Goal: Information Seeking & Learning: Compare options

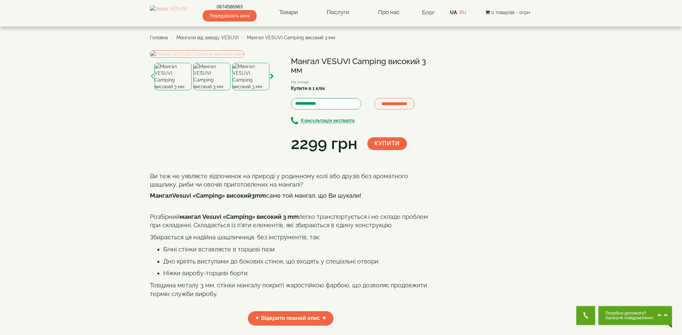
click at [208, 58] on img at bounding box center [197, 53] width 94 height 7
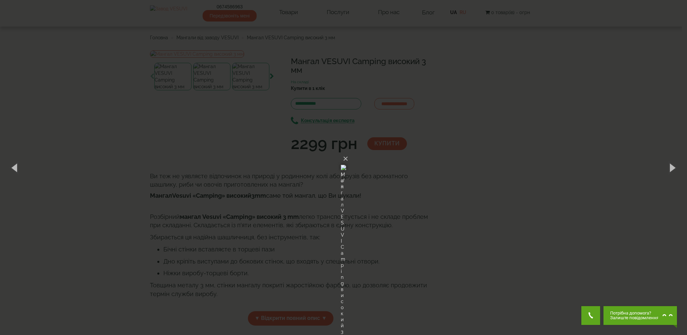
click at [475, 160] on div "× Мангал VESUVI Camping високий 3 мм 1 of 8 Loading..." at bounding box center [343, 167] width 687 height 335
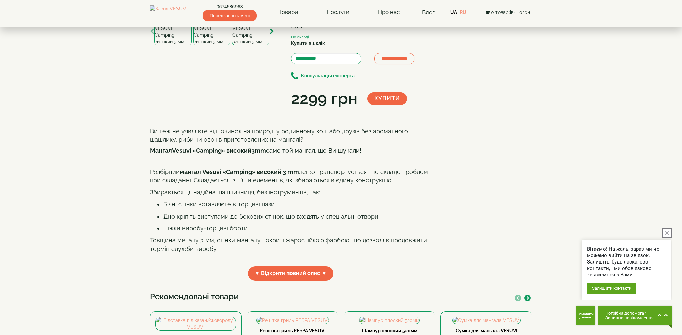
scroll to position [33, 0]
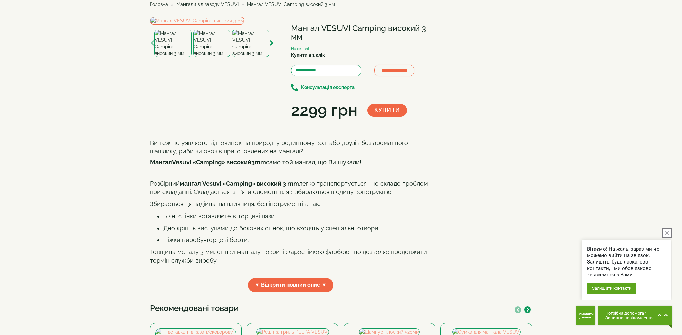
click at [240, 57] on img at bounding box center [250, 44] width 37 height 28
click at [212, 57] on img at bounding box center [211, 44] width 37 height 28
click at [166, 57] on img at bounding box center [172, 44] width 37 height 28
click at [167, 57] on img at bounding box center [172, 44] width 37 height 28
click at [210, 57] on img at bounding box center [211, 44] width 37 height 28
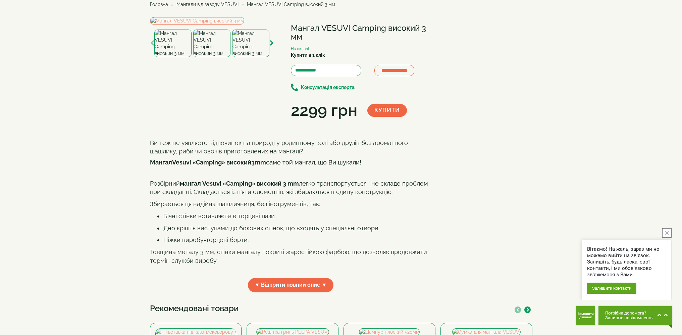
click at [243, 57] on img at bounding box center [250, 44] width 37 height 28
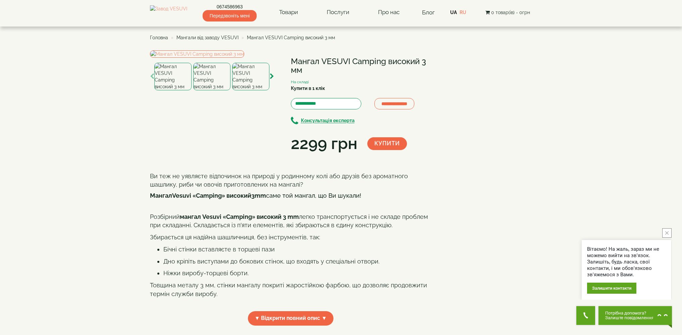
click at [224, 40] on span "Мангали від заводу VESUVI" at bounding box center [207, 37] width 62 height 5
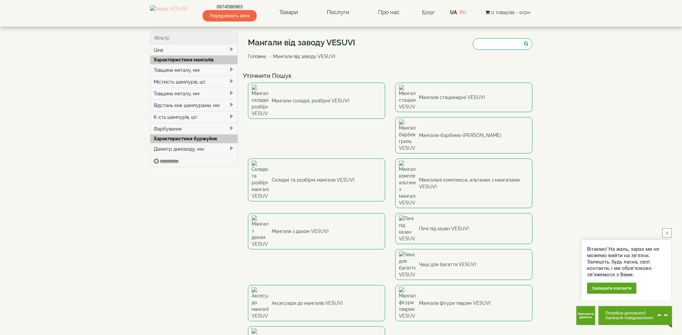
click at [204, 72] on div "Товщина металу, мм" at bounding box center [194, 70] width 88 height 12
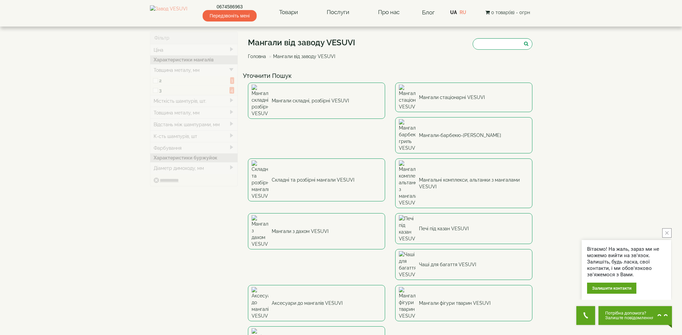
type input "****"
type input "*****"
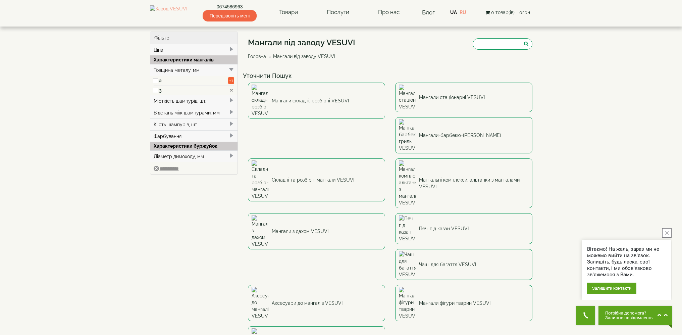
click at [334, 96] on link "Мангали складні, розбірні VESUVI" at bounding box center [316, 101] width 137 height 36
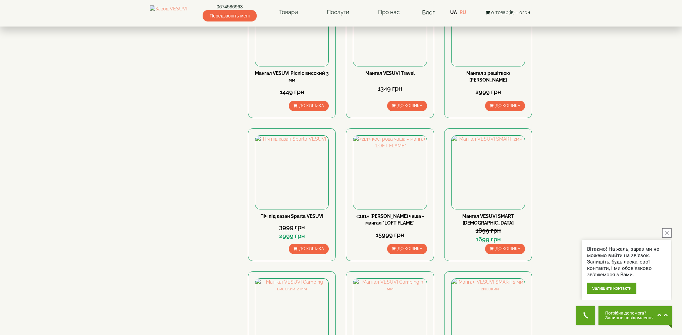
scroll to position [528, 0]
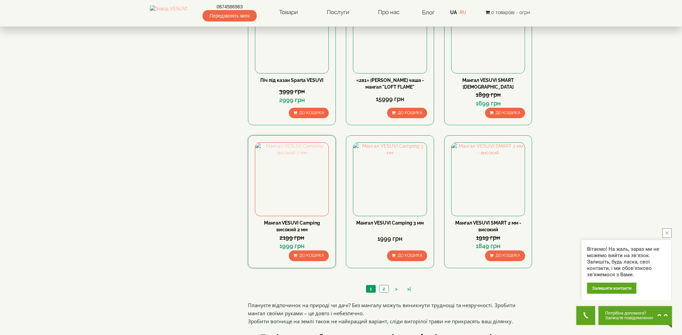
click at [289, 181] on img at bounding box center [291, 179] width 73 height 73
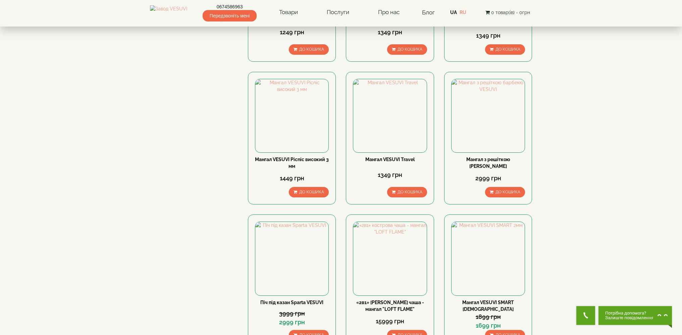
scroll to position [283, 0]
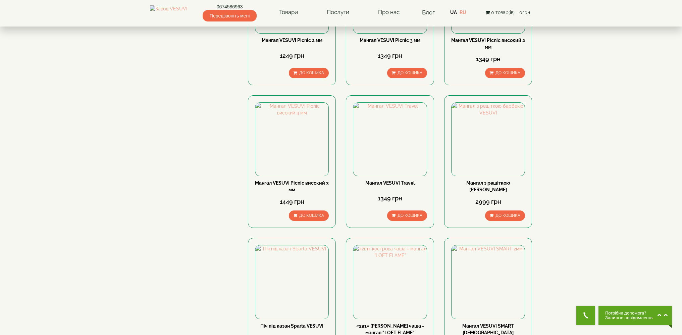
click at [631, 317] on span "Залиште повідомлення" at bounding box center [629, 317] width 49 height 5
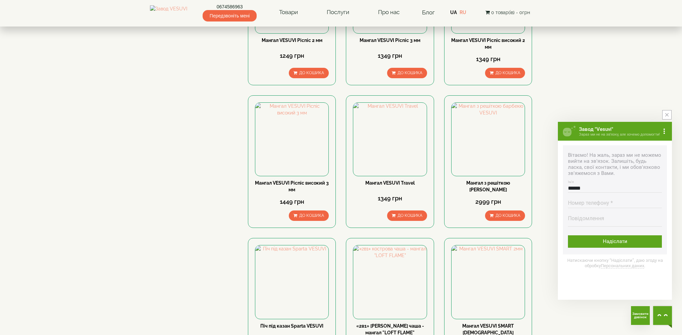
type input "******"
click at [612, 204] on input "Номер телефону * Номер повинен містити від 9 до 16 цифр" at bounding box center [615, 201] width 94 height 13
click at [583, 204] on input "Номер телефону * Номер повинен містити від 9 до 16 цифр" at bounding box center [615, 201] width 94 height 13
drag, startPoint x: 594, startPoint y: 204, endPoint x: 582, endPoint y: 205, distance: 12.2
click at [582, 205] on input "Номер телефону * Номер повинен містити від 9 до 16 цифр" at bounding box center [615, 201] width 94 height 13
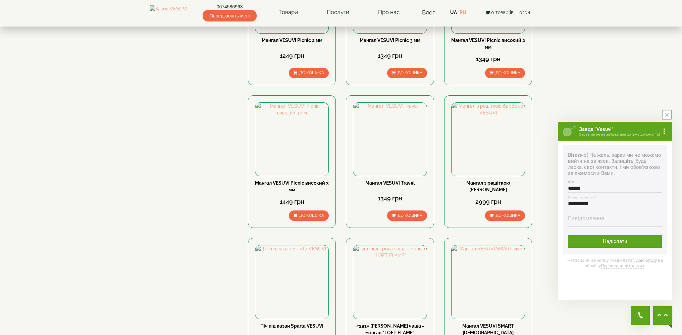
type input "**********"
click at [591, 226] on textarea "Повідомлення Максимальна довжина тексту 500 символів" at bounding box center [615, 220] width 94 height 11
drag, startPoint x: 255, startPoint y: 182, endPoint x: 300, endPoint y: 192, distance: 46.1
click at [300, 192] on div "Мангал VESUVI Picnic високий 3 мм" at bounding box center [292, 185] width 74 height 13
click at [592, 219] on textarea "Повідомлення Максимальна довжина тексту 500 символів" at bounding box center [615, 220] width 94 height 11
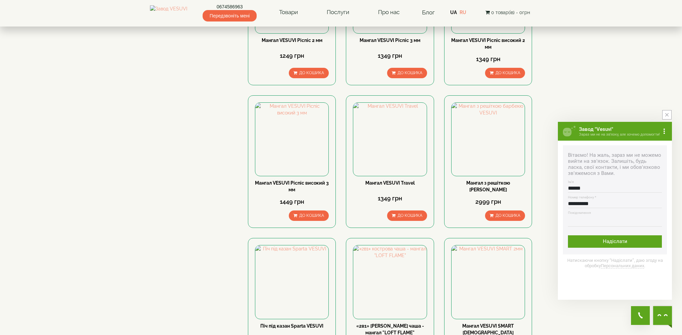
click at [577, 219] on textarea "Повідомлення Максимальна довжина тексту 500 символів" at bounding box center [615, 220] width 94 height 11
click at [579, 220] on textarea "Повідомлення Максимальна довжина тексту 500 символів" at bounding box center [615, 220] width 94 height 11
click at [580, 221] on textarea "Повідомлення Максимальна довжина тексту 500 символів" at bounding box center [615, 220] width 94 height 11
click at [579, 222] on textarea "Повідомлення Максимальна довжина тексту 500 символів" at bounding box center [615, 220] width 94 height 11
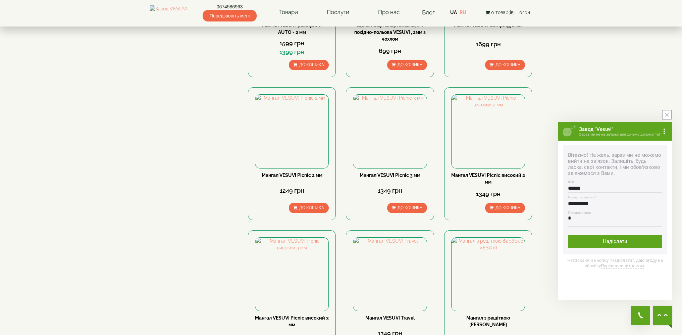
scroll to position [199, 0]
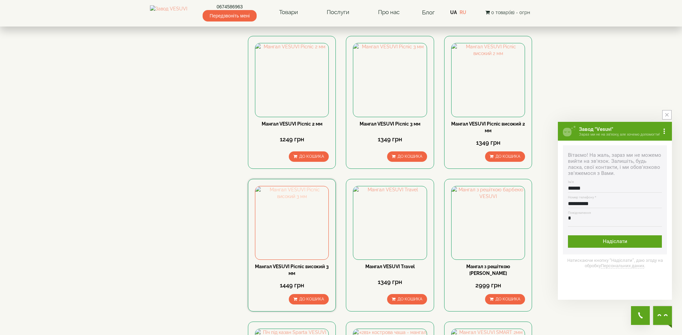
click at [295, 222] on img at bounding box center [291, 222] width 73 height 73
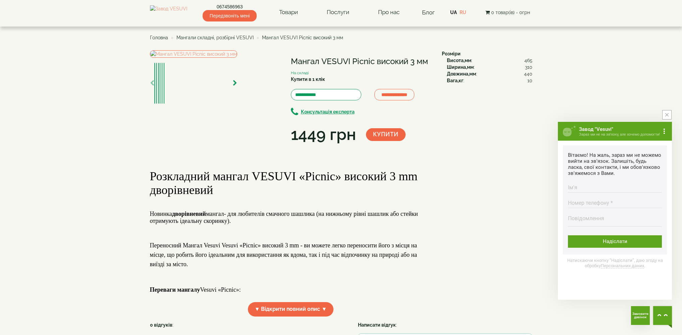
drag, startPoint x: 291, startPoint y: 60, endPoint x: 430, endPoint y: 60, distance: 139.9
click at [430, 60] on h1 "Мангал VESUVI Picnic високий 3 мм" at bounding box center [361, 61] width 141 height 9
copy h1 "Мангал VESUVI Picnic високий 3 мм"
click at [584, 221] on textarea "Повідомлення Максимальна довжина тексту 500 символів" at bounding box center [615, 220] width 94 height 11
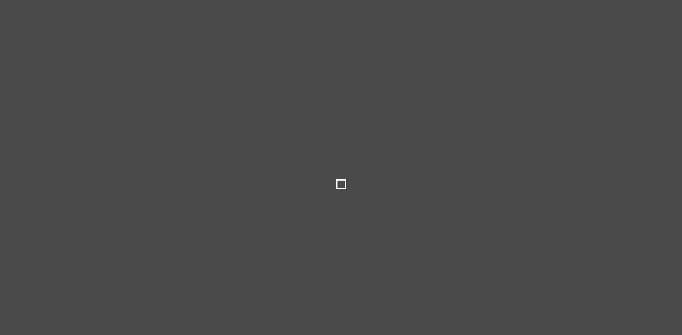
select select
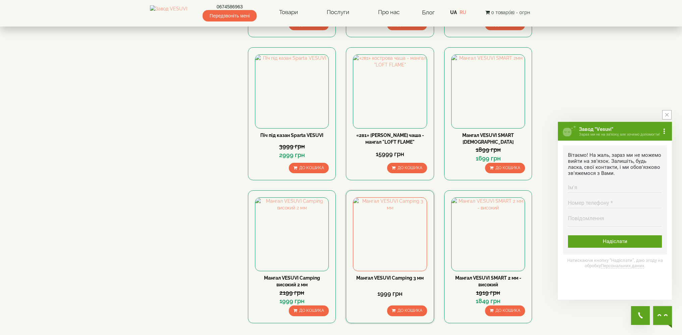
scroll to position [600, 0]
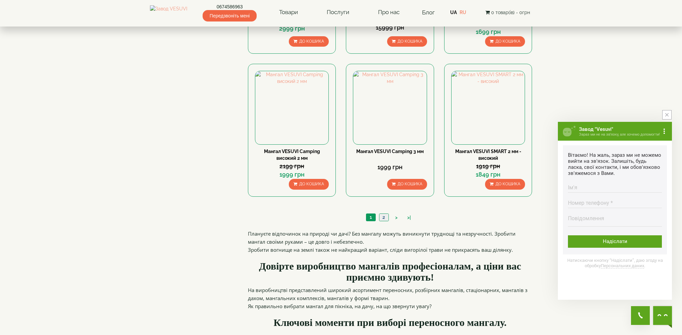
click at [385, 216] on link "2" at bounding box center [383, 217] width 9 height 7
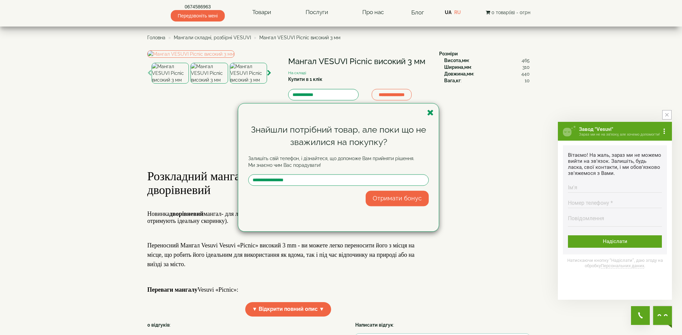
scroll to position [101, 0]
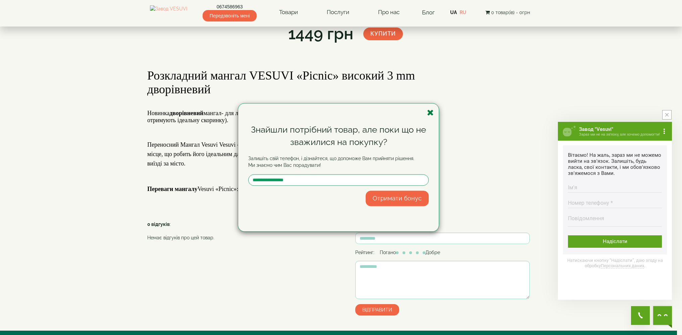
click at [430, 115] on icon "button" at bounding box center [430, 112] width 7 height 8
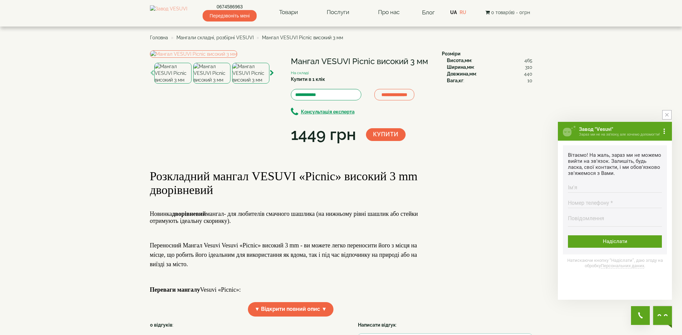
scroll to position [211, 0]
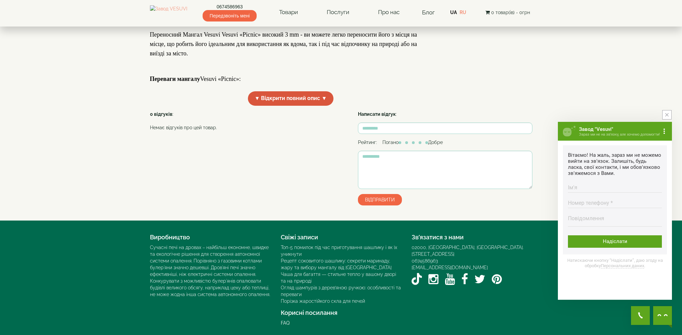
click at [285, 106] on span "▼ Відкрити повний опис ▼" at bounding box center [291, 98] width 86 height 14
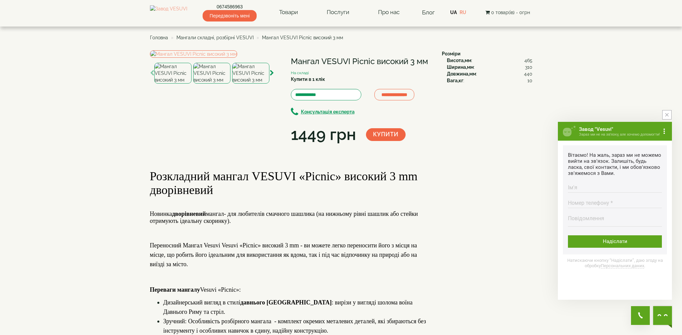
scroll to position [11, 0]
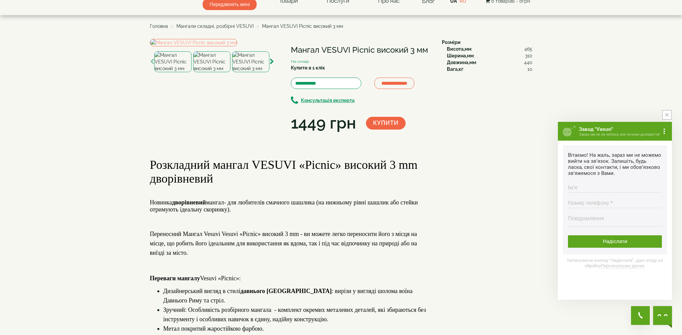
click at [220, 72] on img at bounding box center [211, 61] width 37 height 21
click at [255, 72] on img at bounding box center [250, 61] width 37 height 21
click at [171, 72] on img at bounding box center [172, 61] width 37 height 21
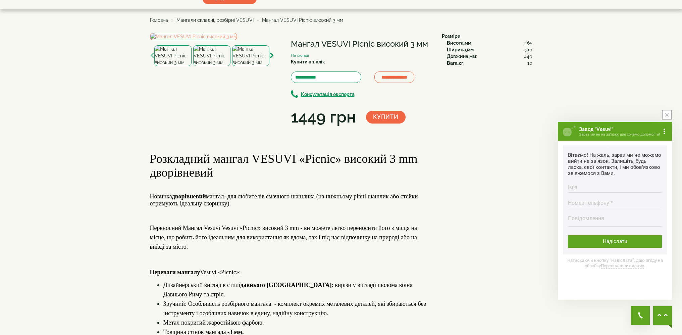
scroll to position [0, 0]
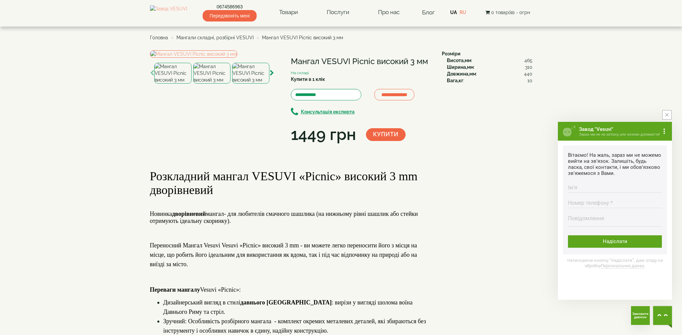
click at [241, 8] on link "0674586963" at bounding box center [230, 6] width 54 height 7
click at [667, 114] on icon "close button" at bounding box center [666, 114] width 3 height 3
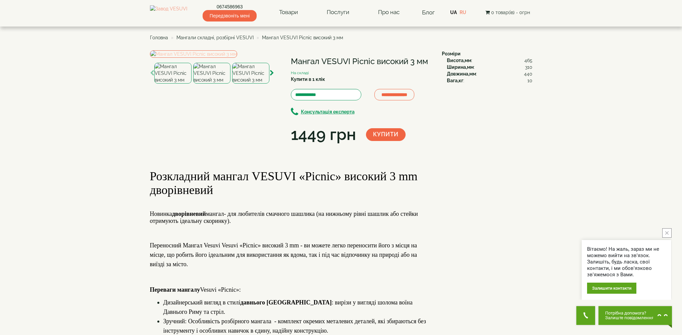
click at [225, 58] on img at bounding box center [193, 53] width 87 height 7
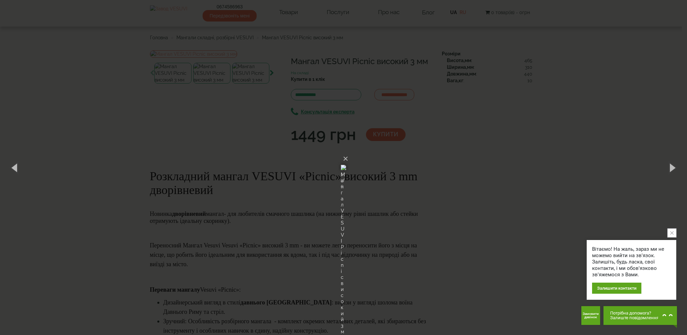
click at [486, 153] on div "× Мангал VESUVI Picnic високий 3 мм 1 of 6 Loading..." at bounding box center [343, 167] width 687 height 335
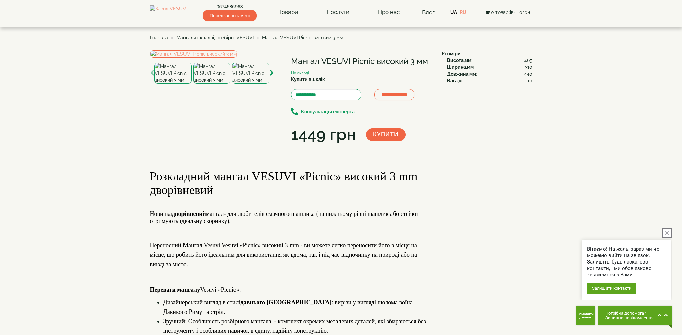
click at [259, 84] on img at bounding box center [250, 73] width 37 height 21
click at [204, 84] on img at bounding box center [211, 73] width 37 height 21
click at [183, 84] on img at bounding box center [172, 73] width 37 height 21
click at [230, 84] on div at bounding box center [211, 73] width 37 height 21
click at [242, 84] on img at bounding box center [250, 73] width 37 height 21
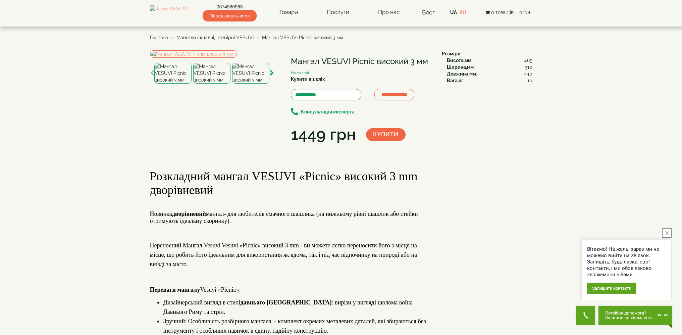
click at [206, 84] on img at bounding box center [211, 73] width 37 height 21
click at [221, 84] on img at bounding box center [211, 73] width 37 height 21
click at [215, 84] on img at bounding box center [211, 73] width 37 height 21
click at [225, 84] on img at bounding box center [211, 73] width 37 height 21
click at [165, 84] on img at bounding box center [172, 73] width 37 height 21
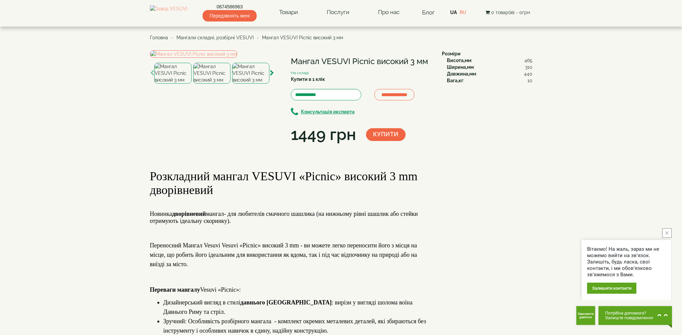
click at [233, 84] on div at bounding box center [250, 73] width 37 height 21
click at [257, 84] on img at bounding box center [250, 73] width 37 height 21
click at [226, 84] on img at bounding box center [211, 73] width 37 height 21
click at [266, 84] on img at bounding box center [250, 73] width 37 height 21
click at [215, 84] on img at bounding box center [211, 73] width 37 height 21
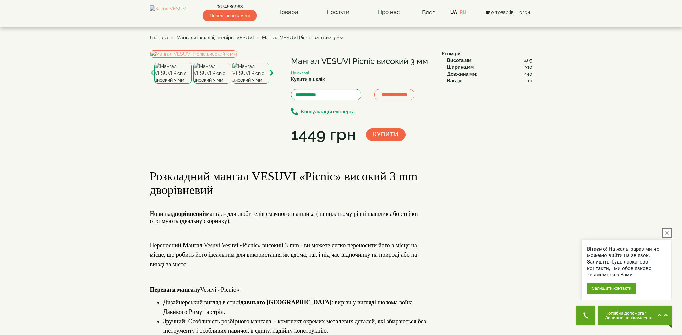
click at [244, 84] on img at bounding box center [250, 73] width 37 height 21
click at [211, 84] on img at bounding box center [211, 73] width 37 height 21
click at [208, 58] on img at bounding box center [193, 53] width 87 height 7
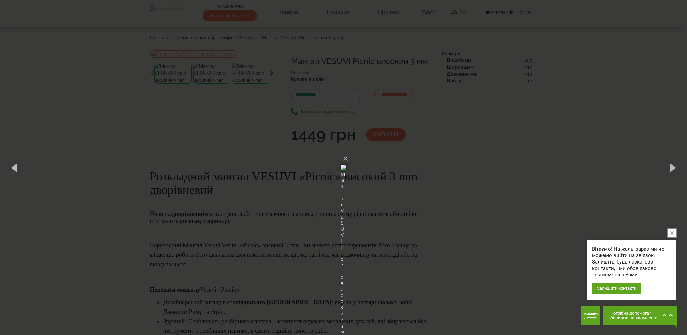
click at [188, 122] on div "× Мангал VESUVI Picnic високий 3 мм 2 of 6 Loading..." at bounding box center [343, 167] width 687 height 335
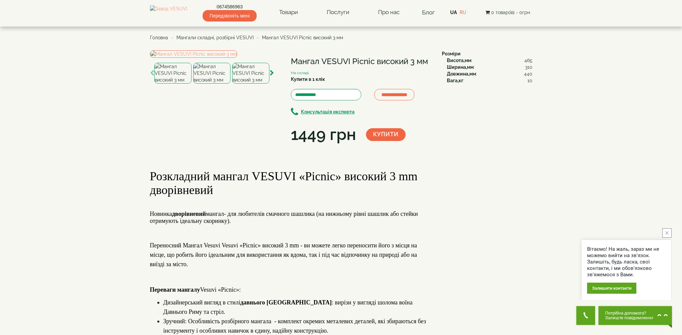
click at [669, 232] on button "close button" at bounding box center [666, 232] width 9 height 9
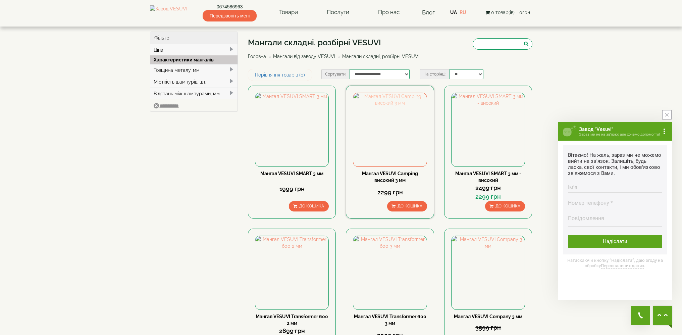
click at [399, 152] on img at bounding box center [389, 129] width 73 height 73
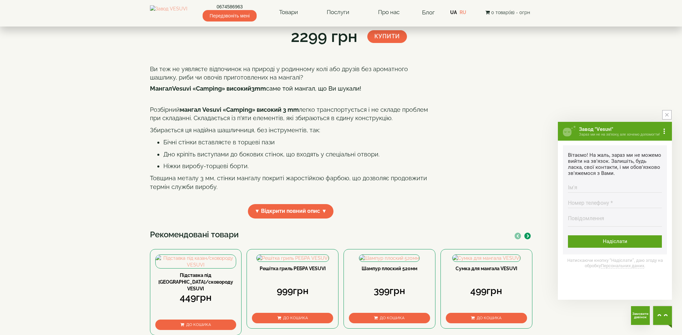
scroll to position [84, 0]
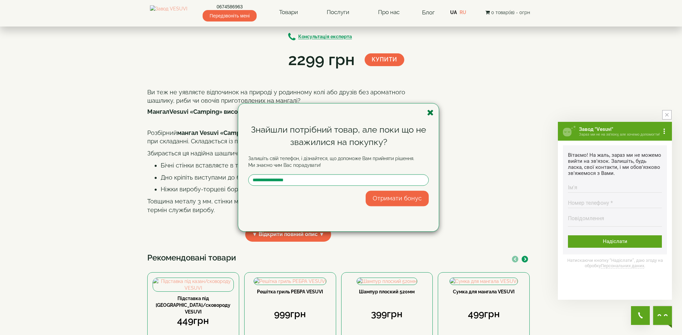
click at [431, 115] on icon "button" at bounding box center [430, 112] width 7 height 8
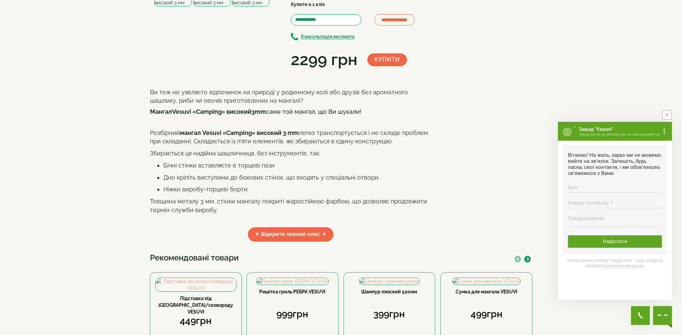
scroll to position [0, 0]
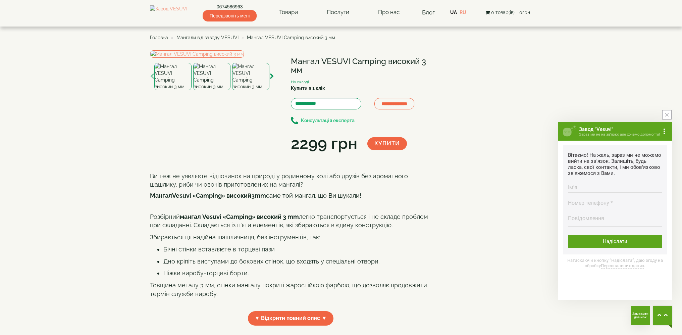
click at [329, 121] on b "Консультація експерта" at bounding box center [328, 120] width 54 height 5
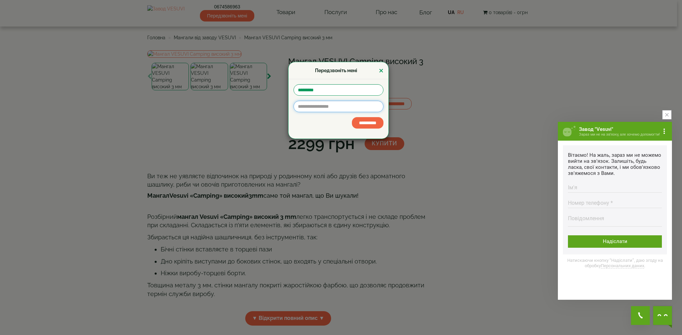
type input "*"
type input "**********"
click at [364, 123] on input "**********" at bounding box center [368, 122] width 32 height 11
type input "******"
click at [364, 123] on input "**********" at bounding box center [368, 122] width 32 height 11
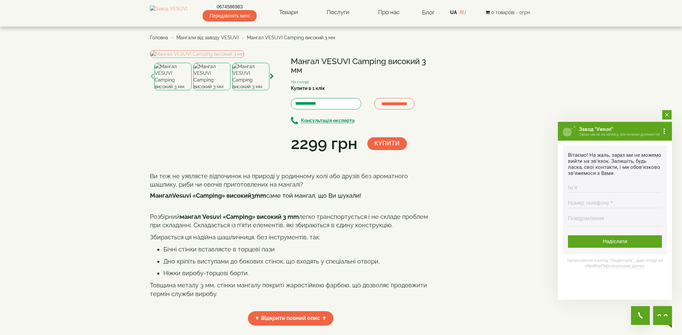
click at [664, 115] on button "close button" at bounding box center [666, 114] width 9 height 9
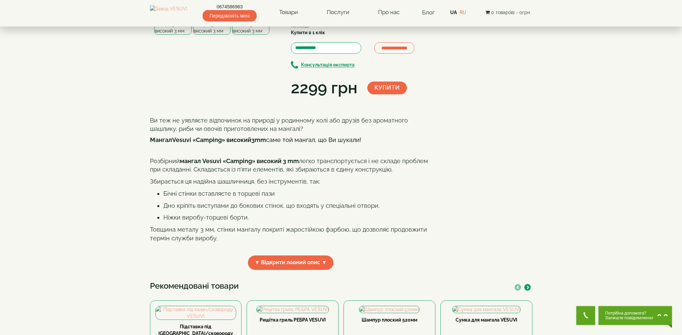
scroll to position [64, 0]
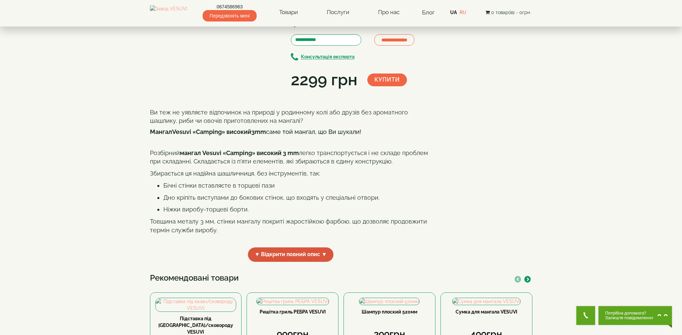
click at [321, 262] on span "▼ Відкрити повний опис ▼" at bounding box center [291, 254] width 86 height 14
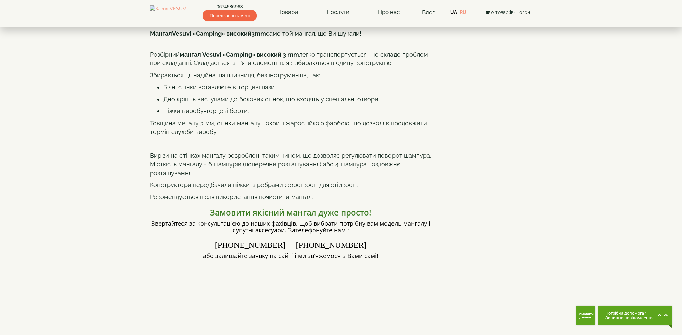
scroll to position [0, 0]
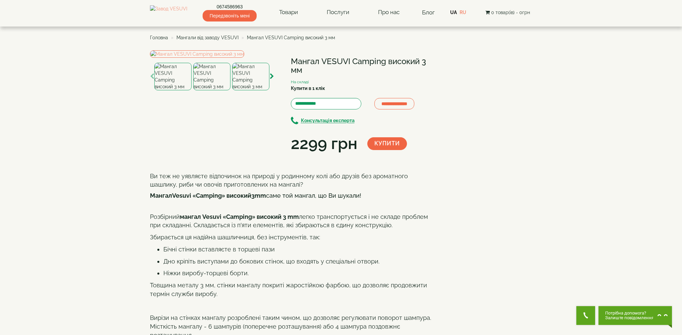
click at [450, 187] on div "**********" at bounding box center [341, 341] width 382 height 582
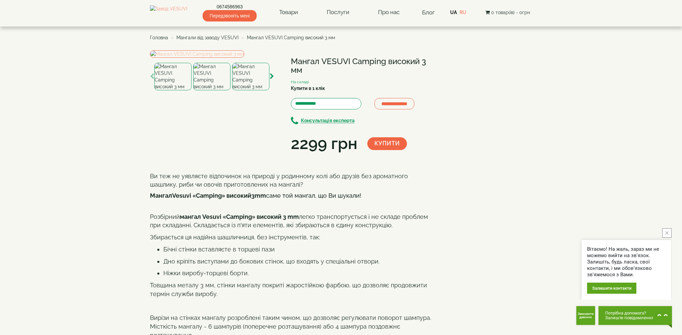
click at [206, 58] on img at bounding box center [197, 53] width 94 height 7
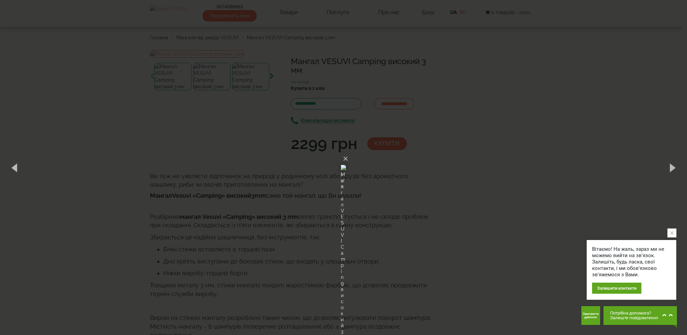
click at [488, 126] on div "× Мангал VESUVI Camping високий 3 мм 1 of 8 Loading..." at bounding box center [343, 167] width 687 height 335
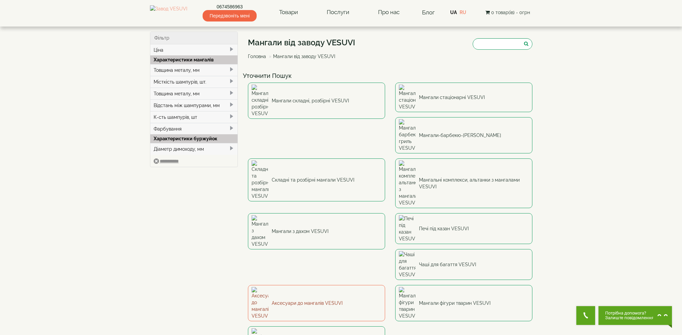
click at [310, 285] on link "Аксесуари до мангалів VESUVI" at bounding box center [316, 303] width 137 height 36
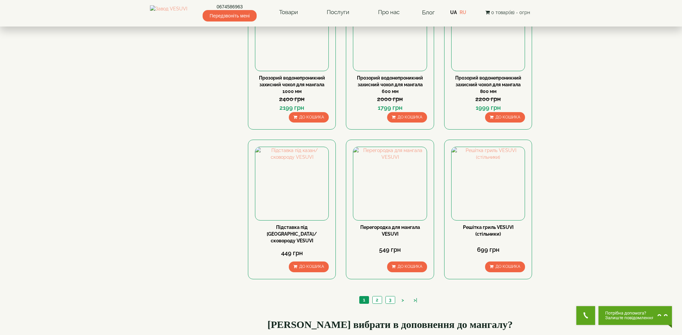
scroll to position [705, 0]
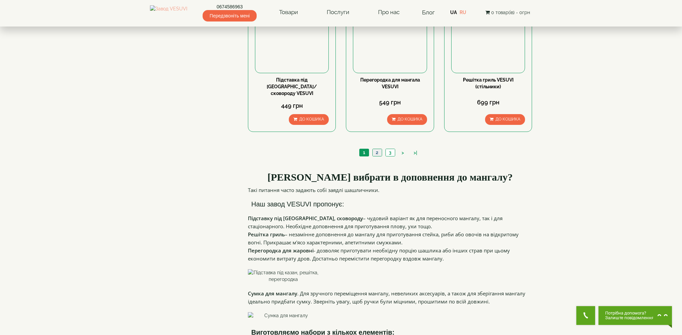
click at [380, 149] on link "2" at bounding box center [376, 152] width 9 height 7
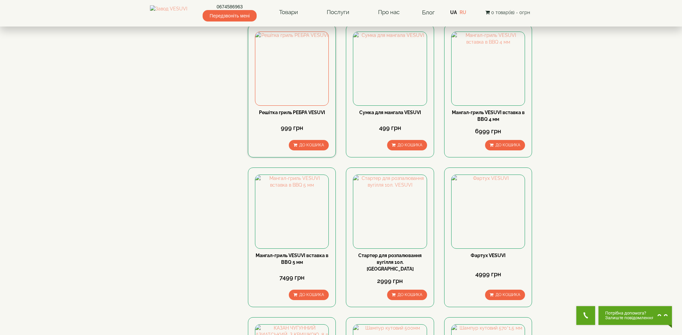
scroll to position [52, 0]
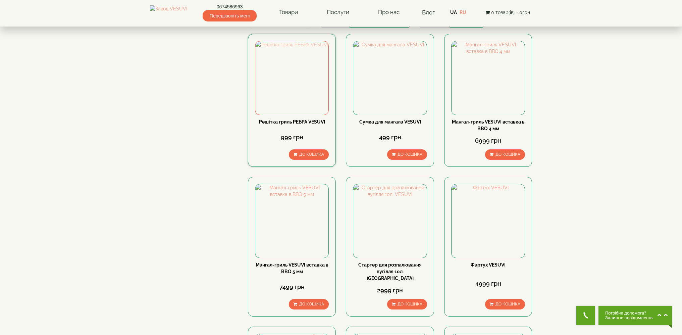
click at [298, 93] on img at bounding box center [291, 77] width 73 height 73
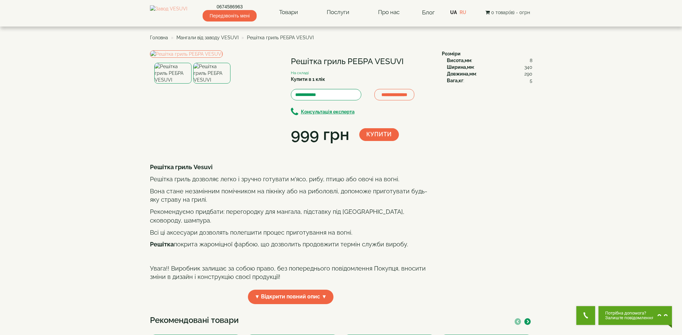
click at [207, 84] on img at bounding box center [211, 73] width 37 height 21
click at [173, 84] on img at bounding box center [172, 73] width 37 height 21
click at [218, 84] on img at bounding box center [211, 73] width 37 height 21
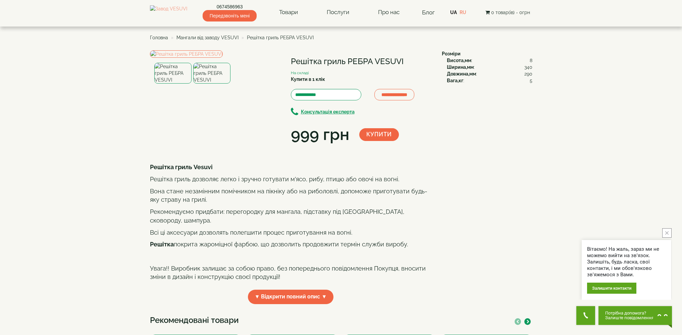
click at [170, 84] on img at bounding box center [172, 73] width 37 height 21
click at [209, 84] on img at bounding box center [211, 73] width 37 height 21
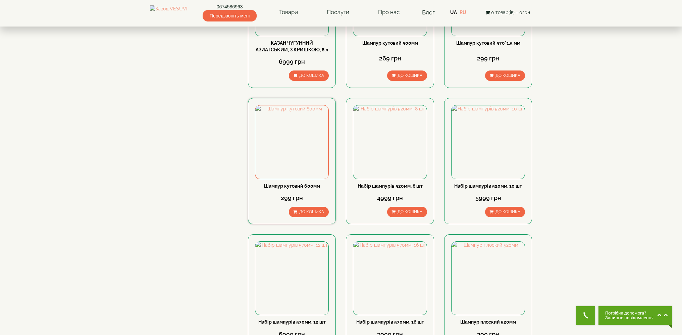
scroll to position [502, 0]
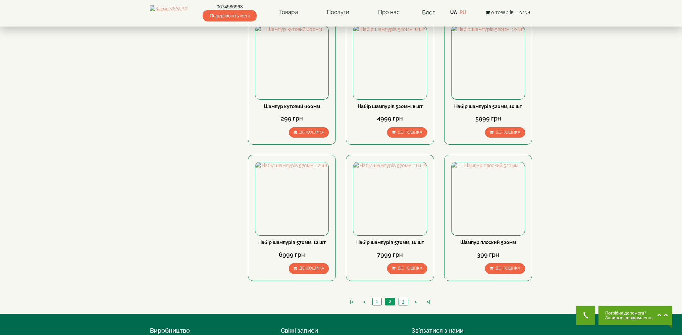
click at [379, 300] on ul "|< < 1 2 3 > >|" at bounding box center [390, 302] width 91 height 9
click at [379, 298] on link "1" at bounding box center [376, 301] width 9 height 7
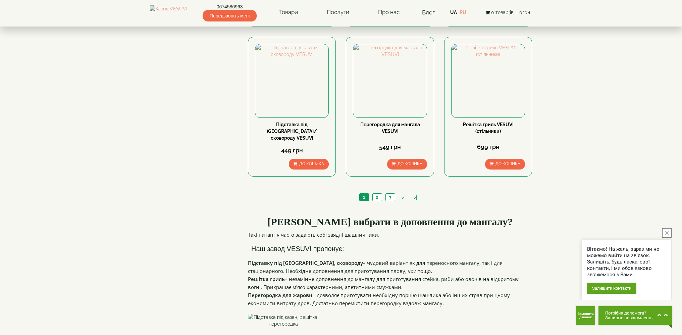
scroll to position [608, 0]
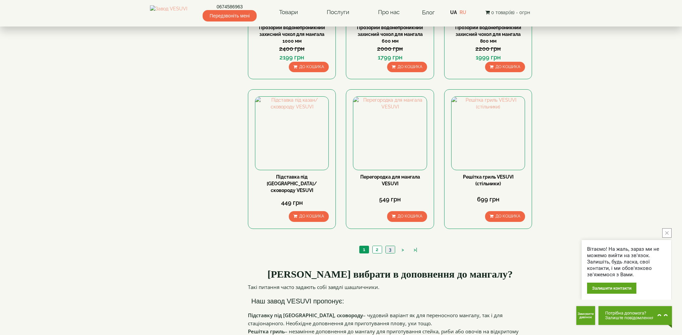
click at [390, 246] on link "3" at bounding box center [389, 249] width 9 height 7
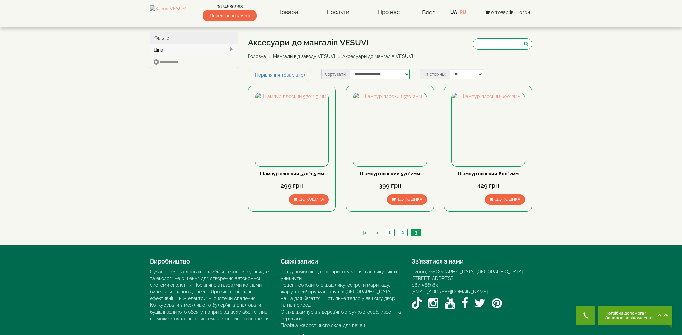
click at [391, 237] on ul "|< < 1 2 3" at bounding box center [390, 232] width 65 height 9
click at [390, 235] on link "1" at bounding box center [389, 232] width 9 height 7
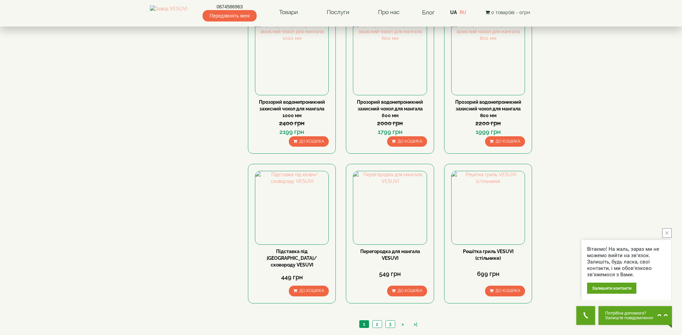
scroll to position [604, 0]
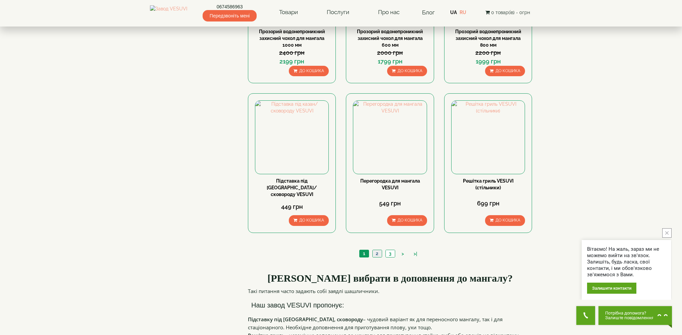
click at [376, 250] on link "2" at bounding box center [376, 253] width 9 height 7
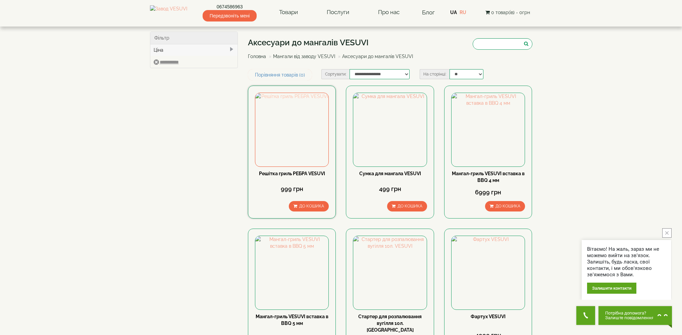
click at [299, 145] on img at bounding box center [291, 129] width 73 height 73
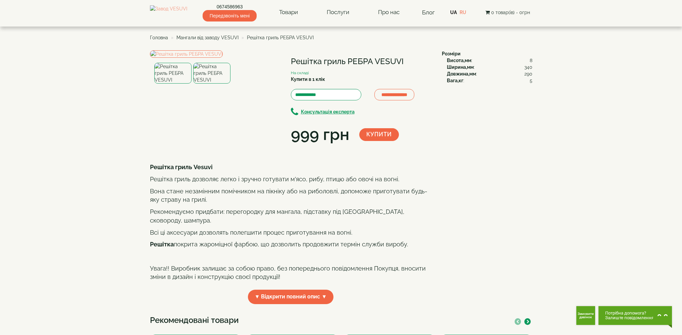
click at [212, 84] on img at bounding box center [211, 73] width 37 height 21
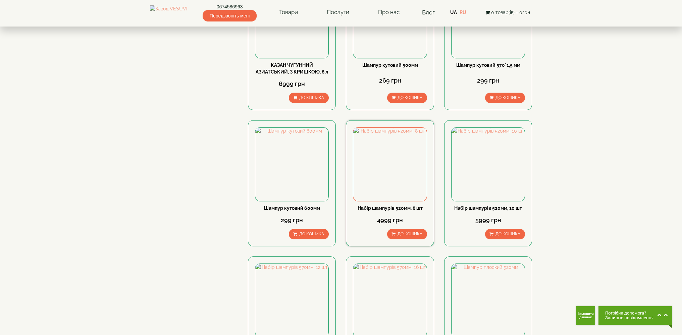
scroll to position [589, 0]
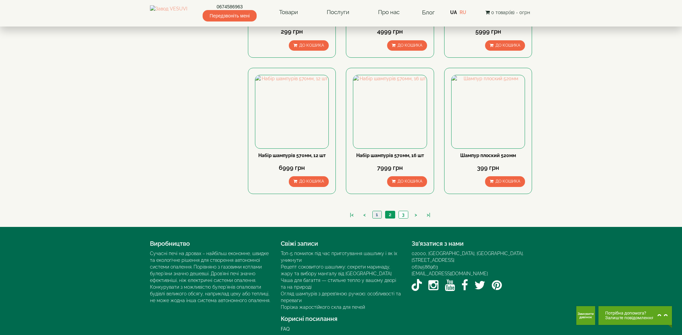
click at [378, 211] on link "1" at bounding box center [376, 214] width 9 height 7
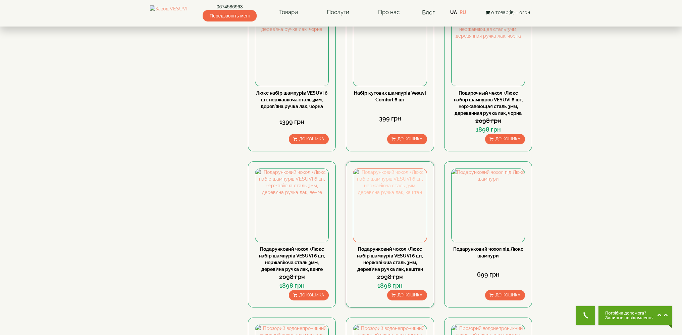
scroll to position [552, 0]
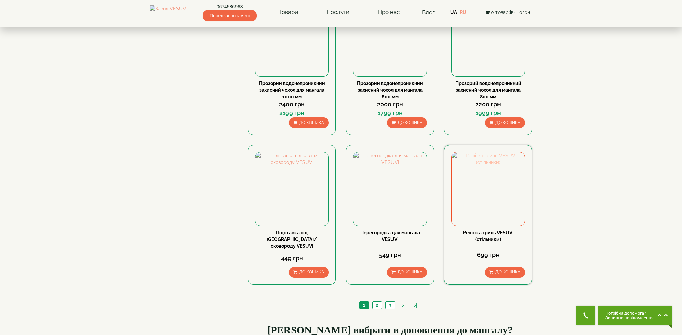
click at [474, 198] on img at bounding box center [488, 188] width 73 height 73
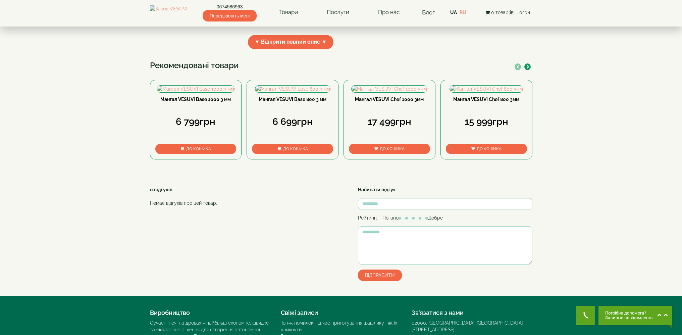
scroll to position [116, 0]
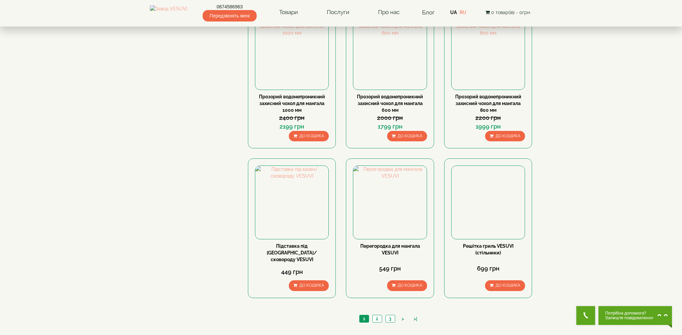
scroll to position [677, 0]
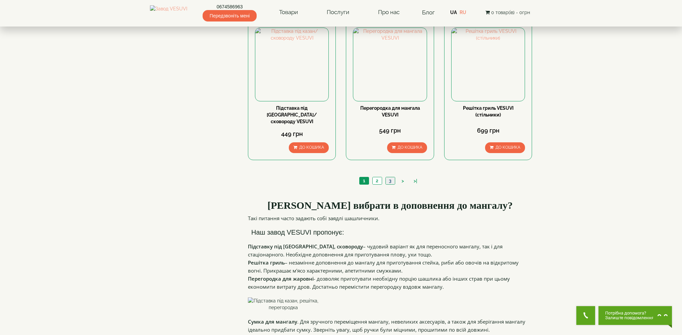
click at [391, 177] on link "3" at bounding box center [389, 180] width 9 height 7
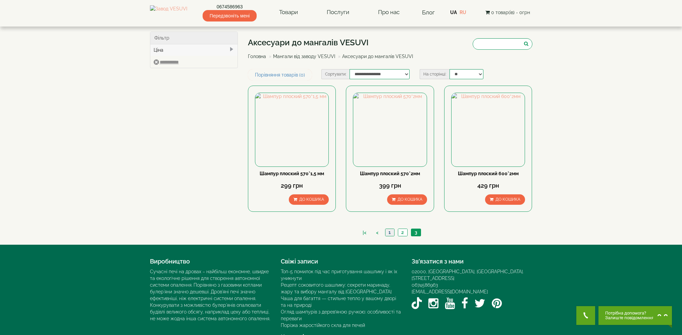
click at [390, 231] on link "1" at bounding box center [389, 232] width 9 height 7
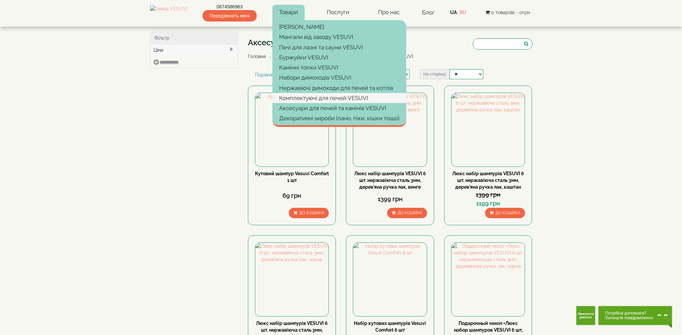
click at [309, 99] on link "Комплектуючі для печей VESUVI" at bounding box center [339, 98] width 134 height 10
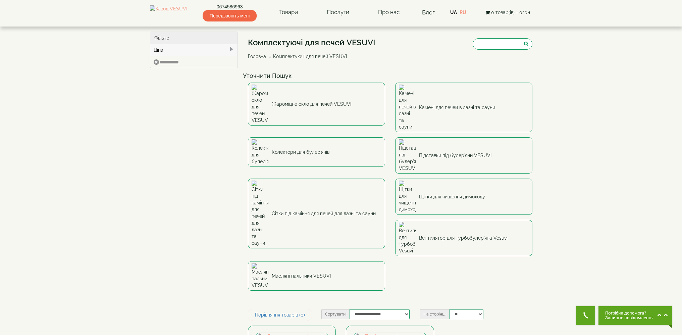
click at [257, 57] on link "Головна" at bounding box center [257, 56] width 18 height 5
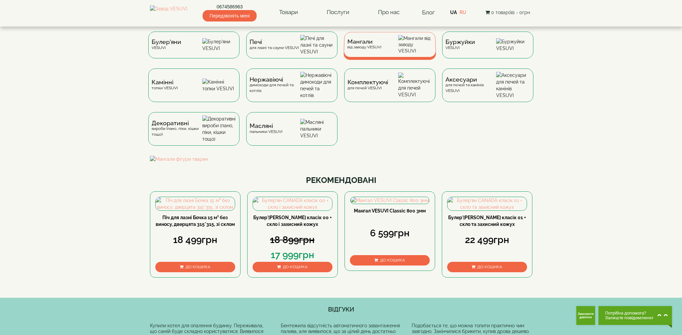
click at [397, 52] on div "Мангали від заводу VESUVI" at bounding box center [390, 44] width 93 height 25
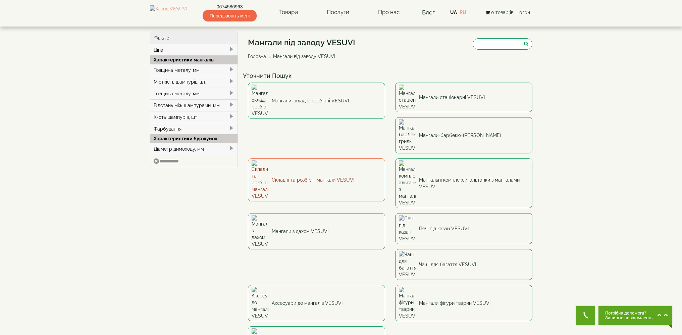
click at [385, 158] on link "Складні та розбірні мангали VESUVI" at bounding box center [316, 179] width 137 height 43
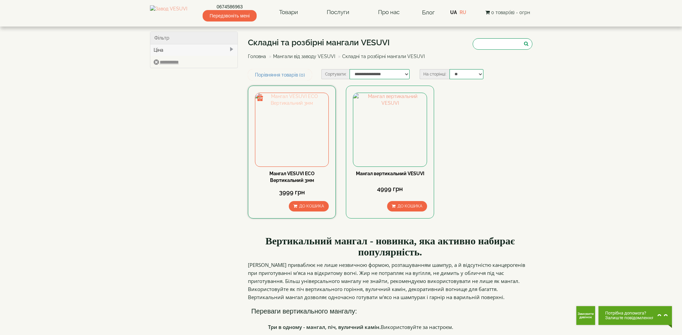
click at [310, 132] on img at bounding box center [291, 129] width 73 height 73
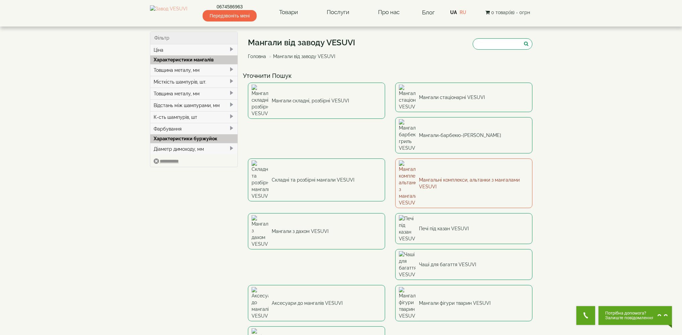
click at [395, 158] on link "Мангальні комплекси, альтанки з мангалами VESUVI" at bounding box center [463, 183] width 137 height 50
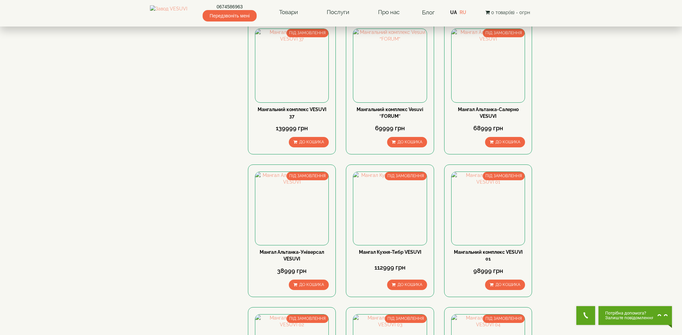
scroll to position [266, 0]
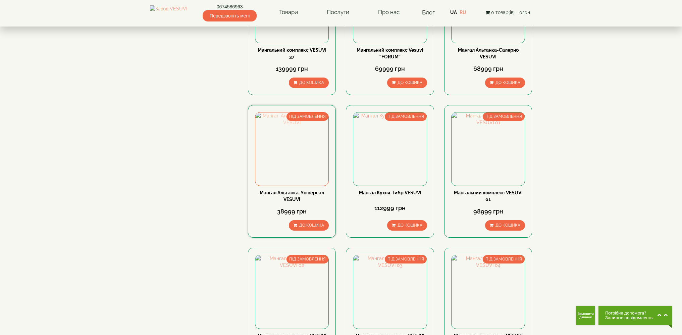
click at [291, 186] on img at bounding box center [291, 148] width 73 height 73
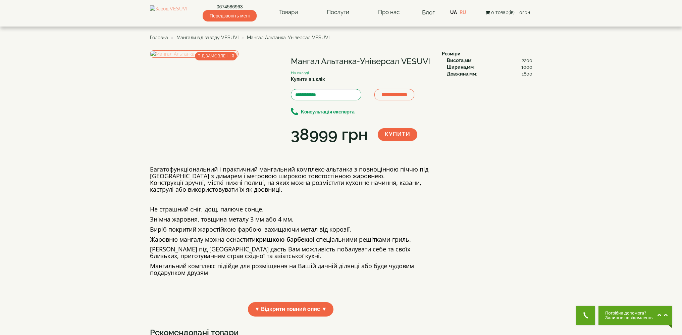
click at [217, 58] on img at bounding box center [194, 53] width 89 height 7
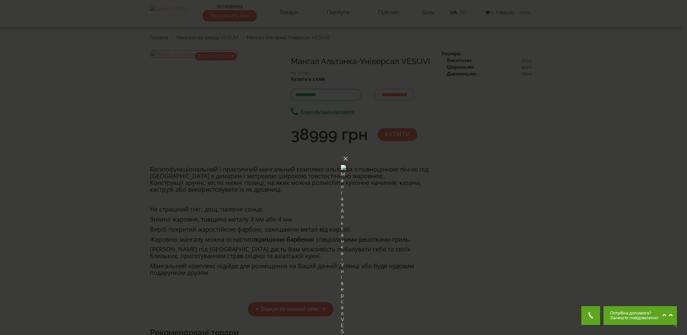
click at [514, 247] on div "× Мангал Альтанка-Універсал VESUVI Loading..." at bounding box center [343, 167] width 687 height 335
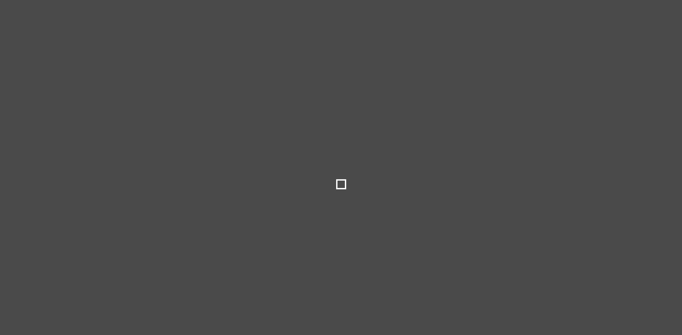
select select
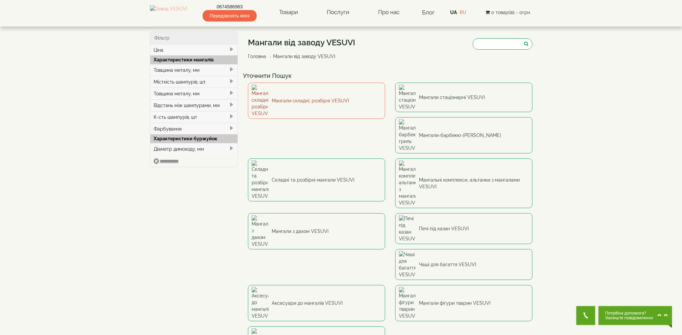
click at [331, 98] on link "Мангали складні, розбірні VESUVI" at bounding box center [316, 101] width 137 height 36
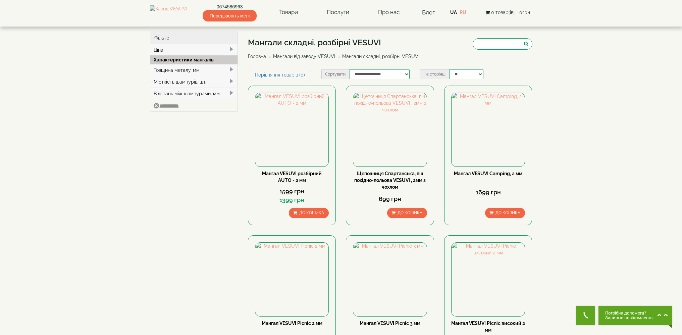
click at [196, 73] on div "Товщина металу, мм" at bounding box center [194, 70] width 88 height 12
click at [158, 91] on span at bounding box center [156, 90] width 5 height 9
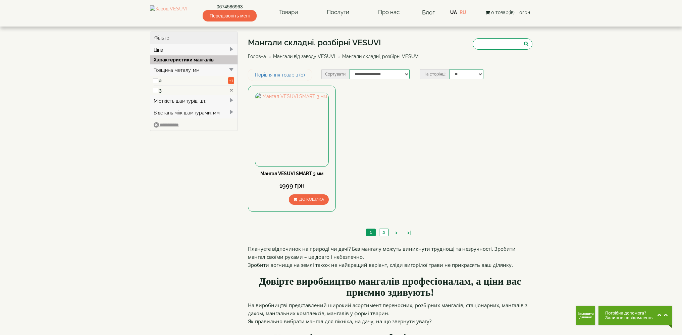
type input "****"
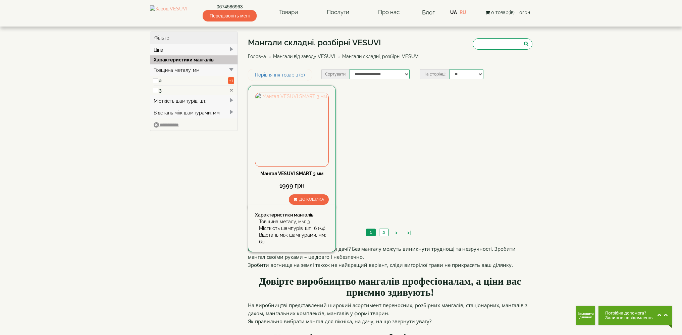
click at [279, 139] on img at bounding box center [291, 129] width 73 height 73
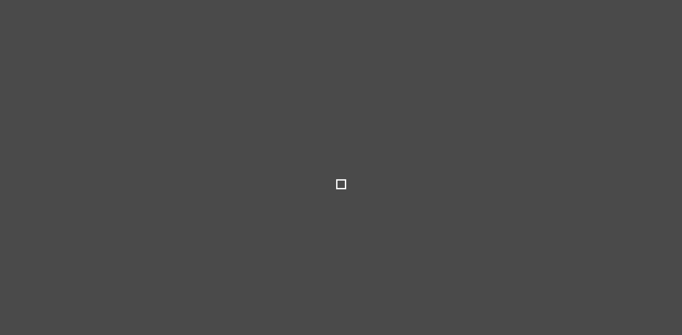
select select
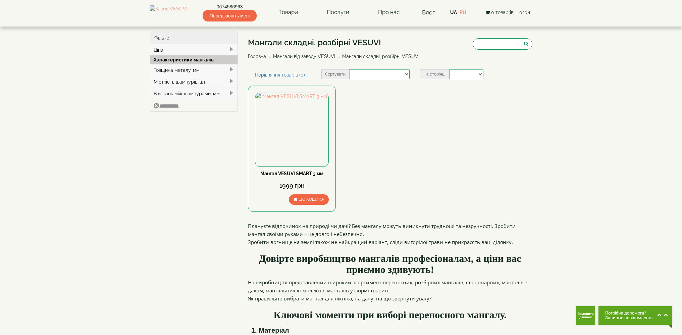
click at [312, 58] on link "Мангали від заводу VESUVI" at bounding box center [304, 56] width 62 height 5
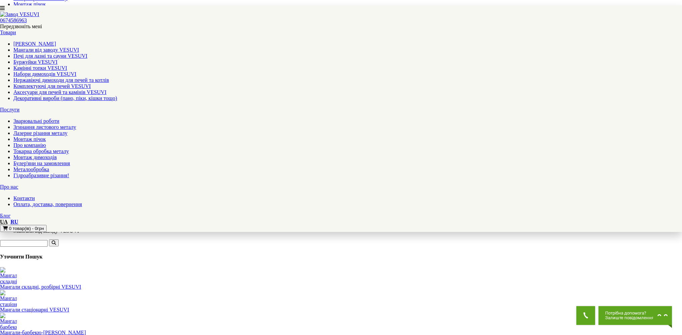
scroll to position [73, 0]
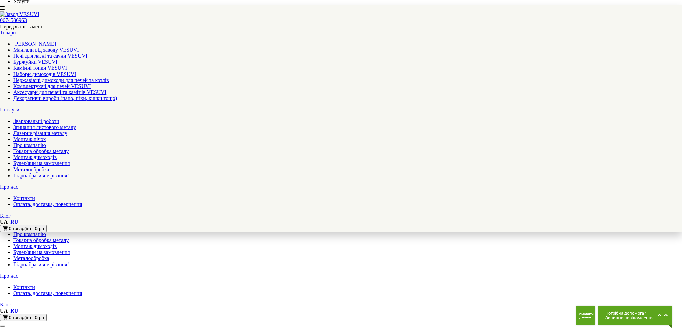
select select "**********"
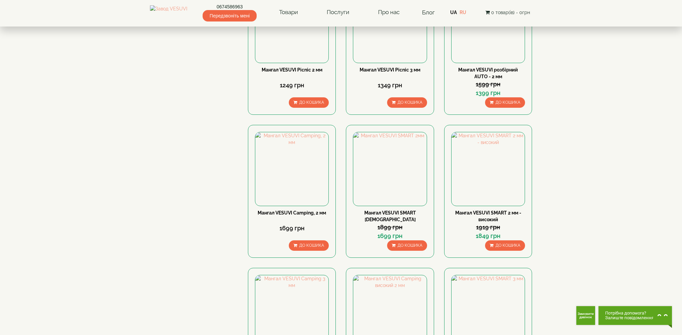
scroll to position [709, 0]
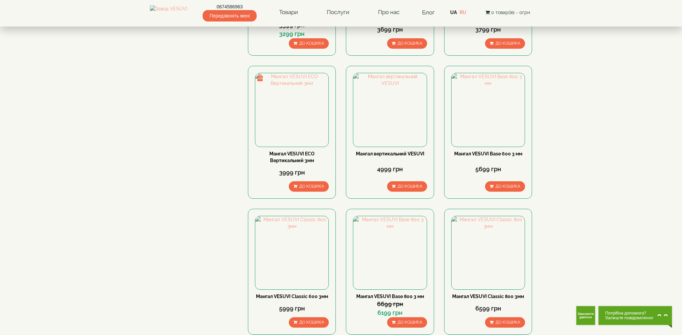
scroll to position [628, 0]
